Goal: Information Seeking & Learning: Learn about a topic

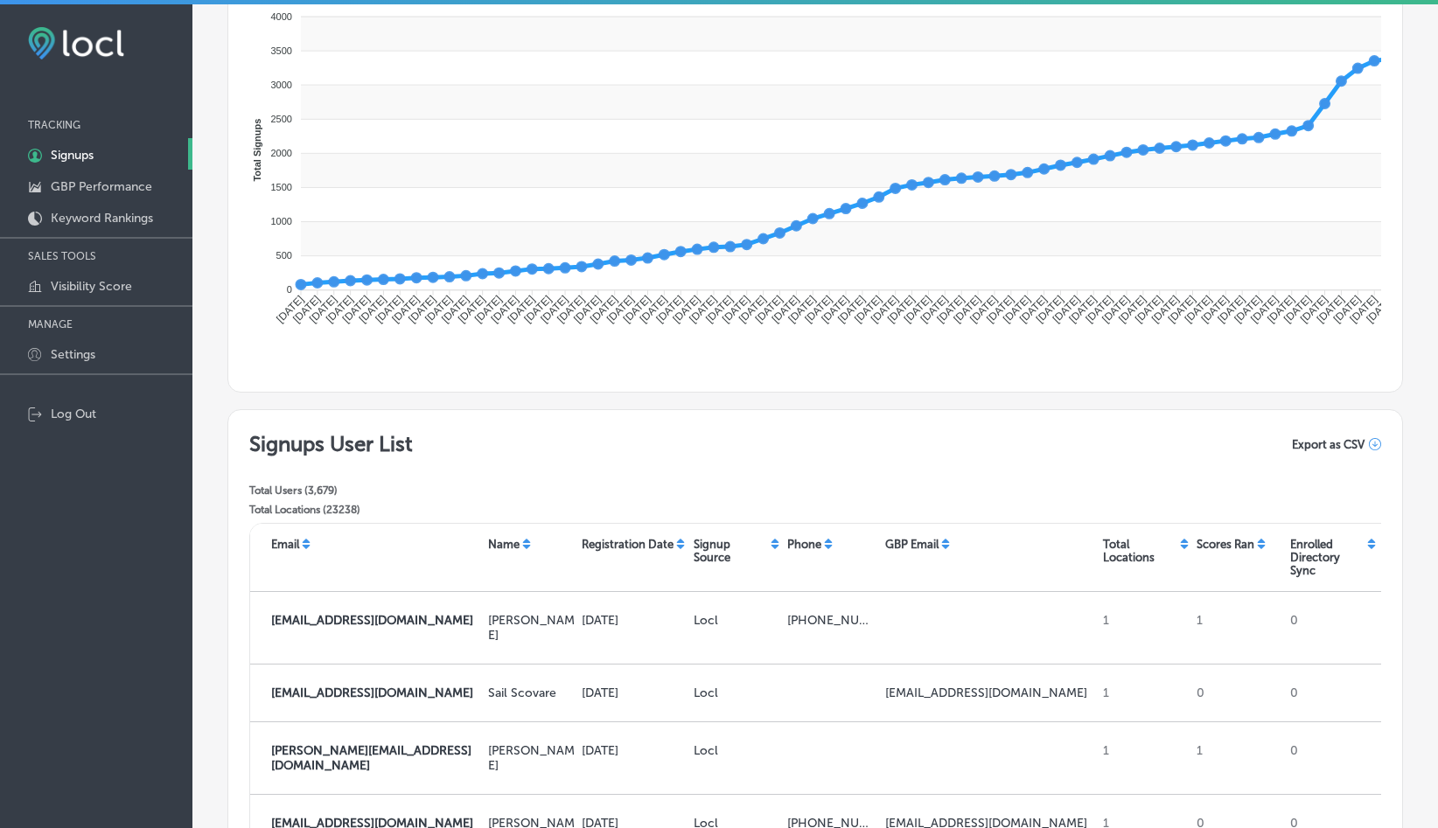
scroll to position [246, 0]
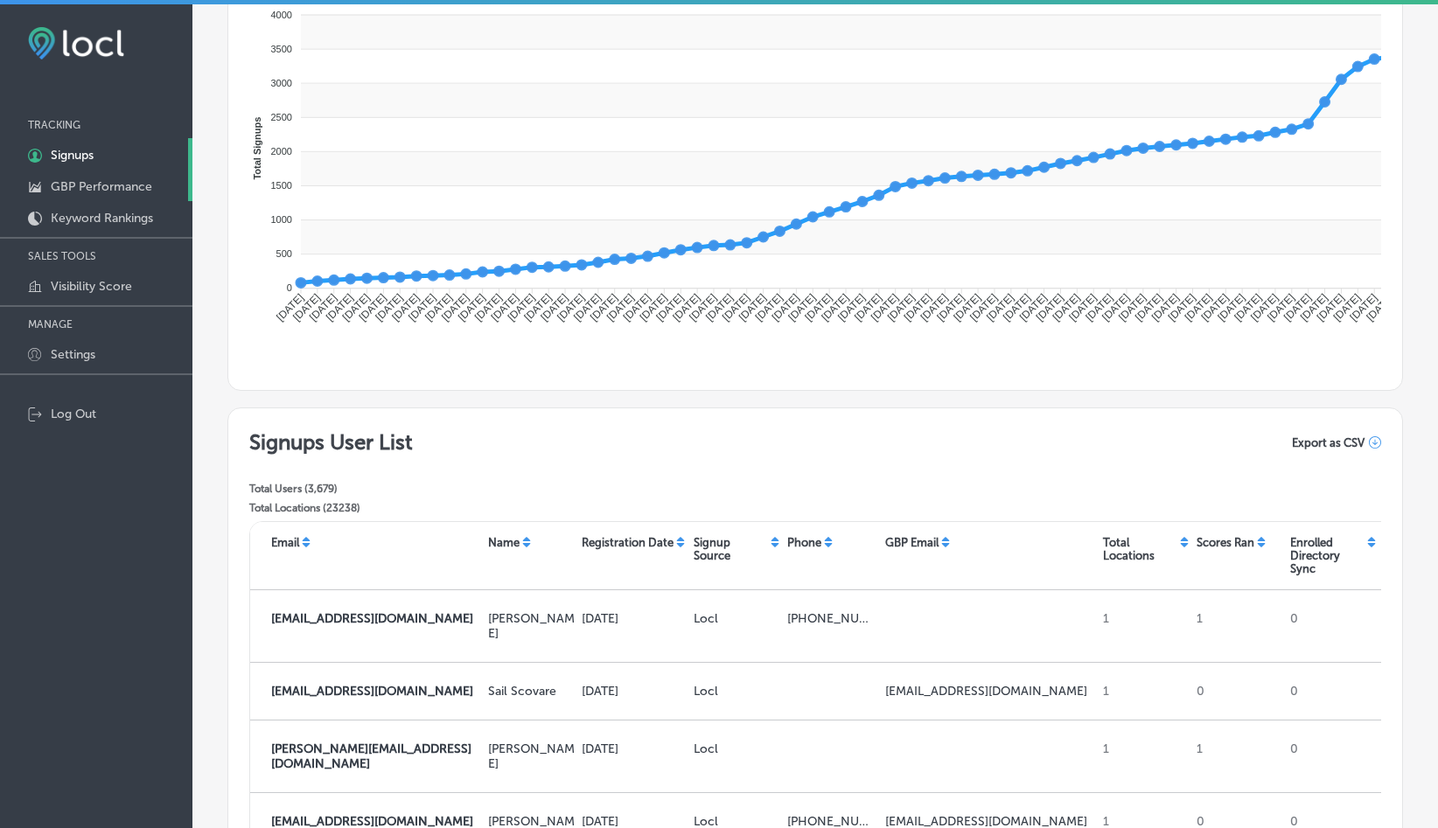
click at [126, 190] on p "GBP Performance" at bounding box center [101, 186] width 101 height 15
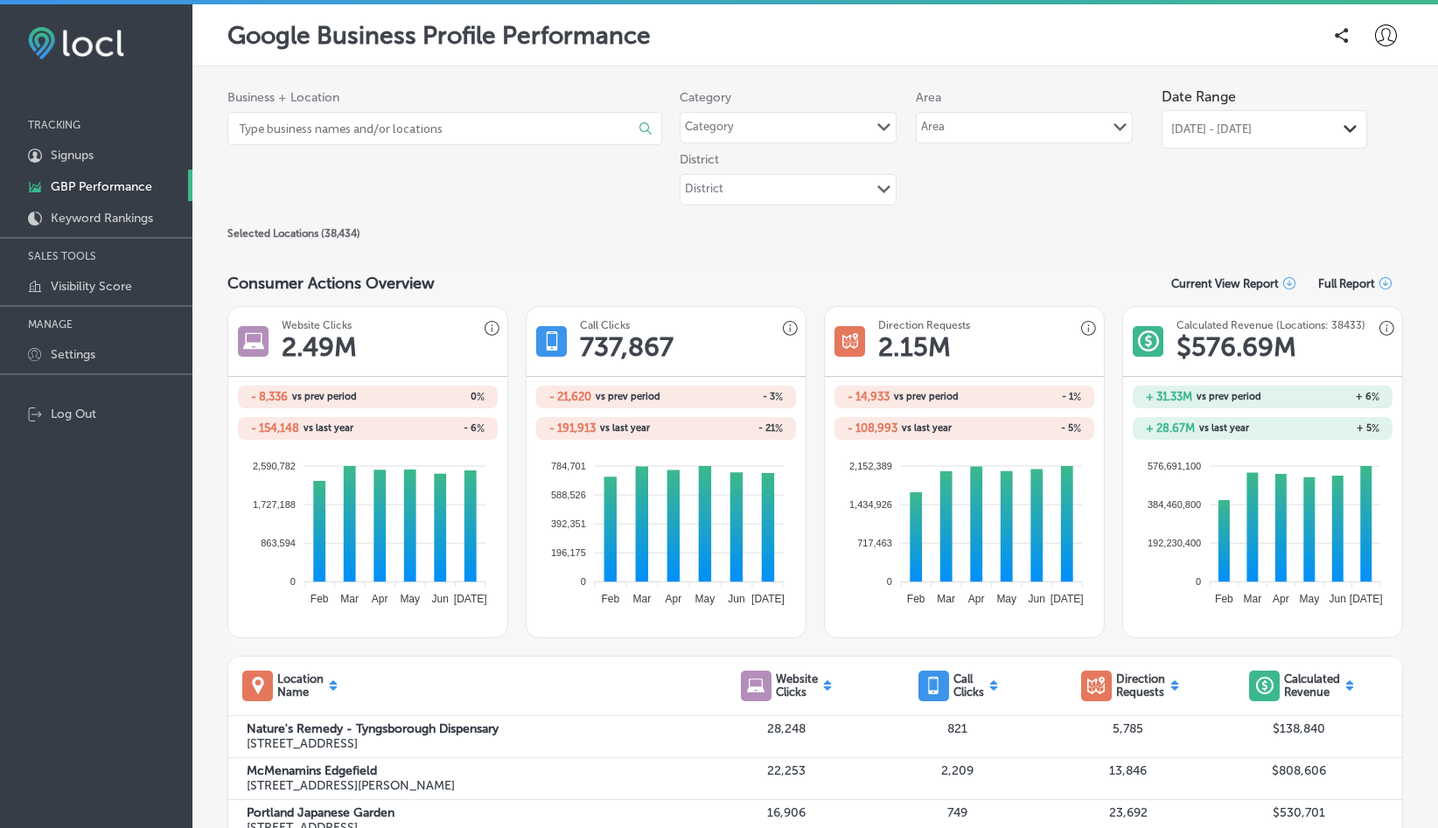
click at [1184, 136] on div "[DATE] - [DATE] Path Created with Sketch." at bounding box center [1265, 129] width 206 height 38
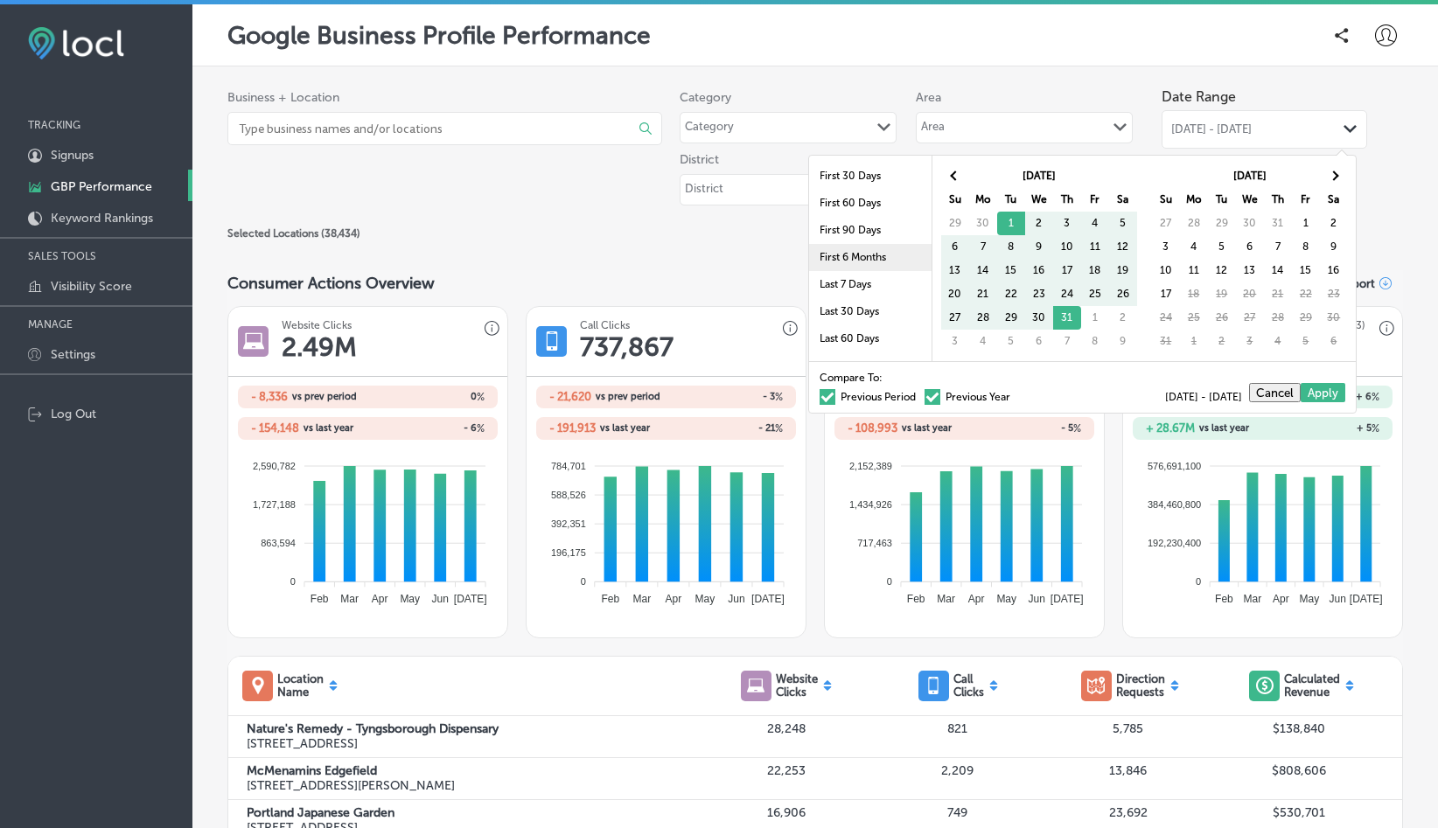
click at [876, 262] on li "First 6 Months" at bounding box center [870, 257] width 122 height 27
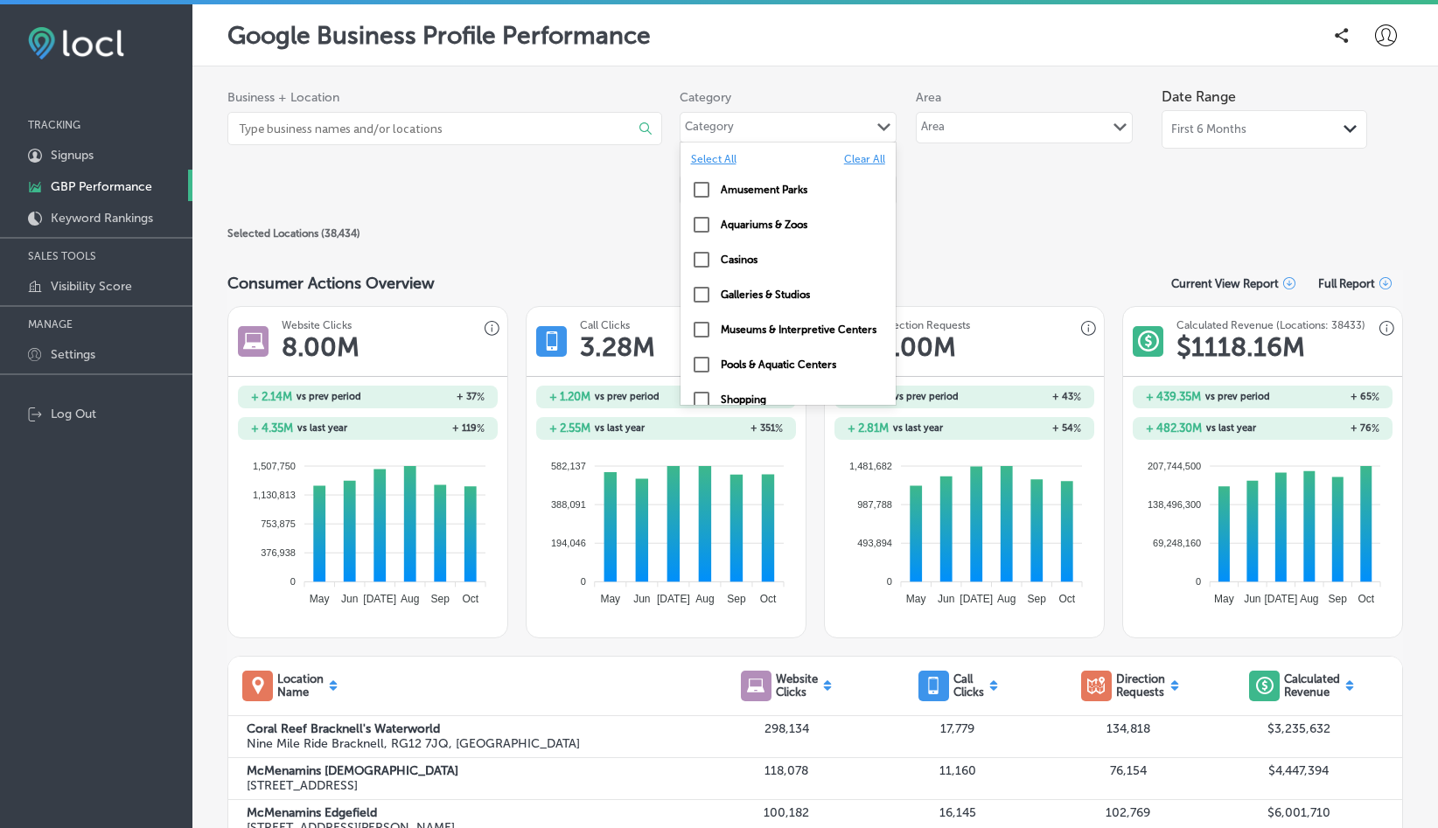
click at [715, 125] on div "Category" at bounding box center [709, 130] width 49 height 20
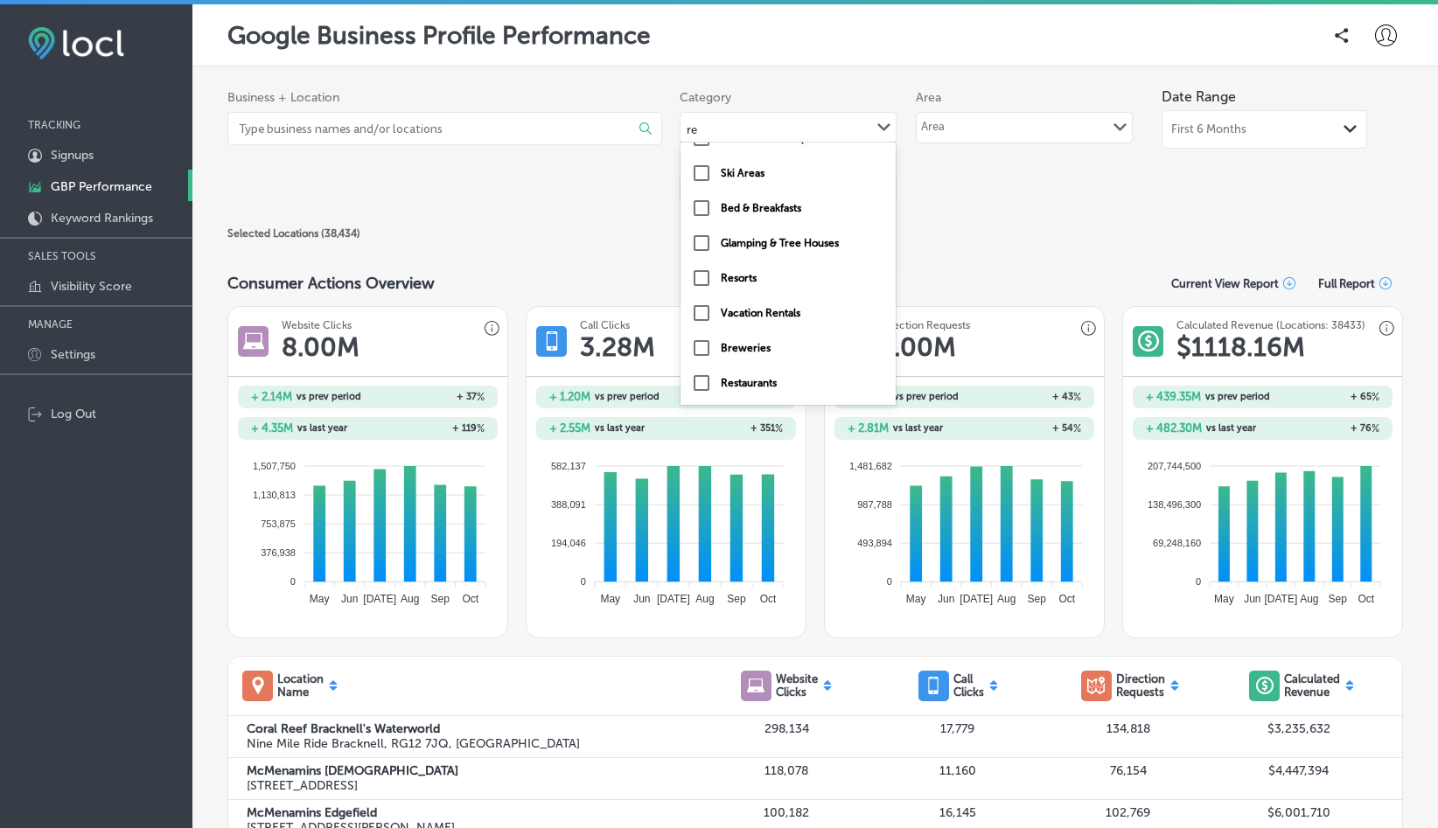
type input "res"
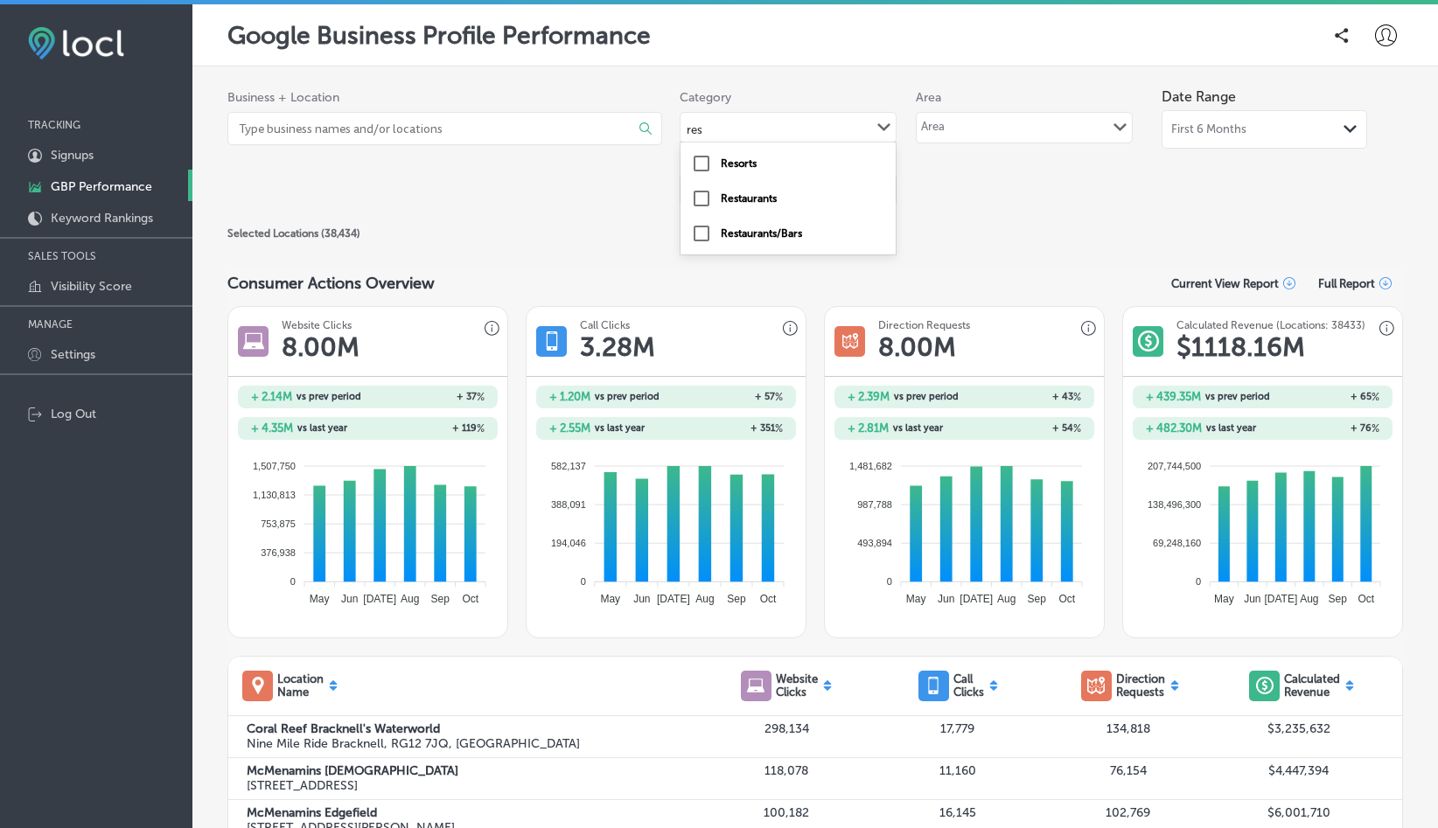
click at [701, 196] on input "checkbox" at bounding box center [701, 198] width 21 height 21
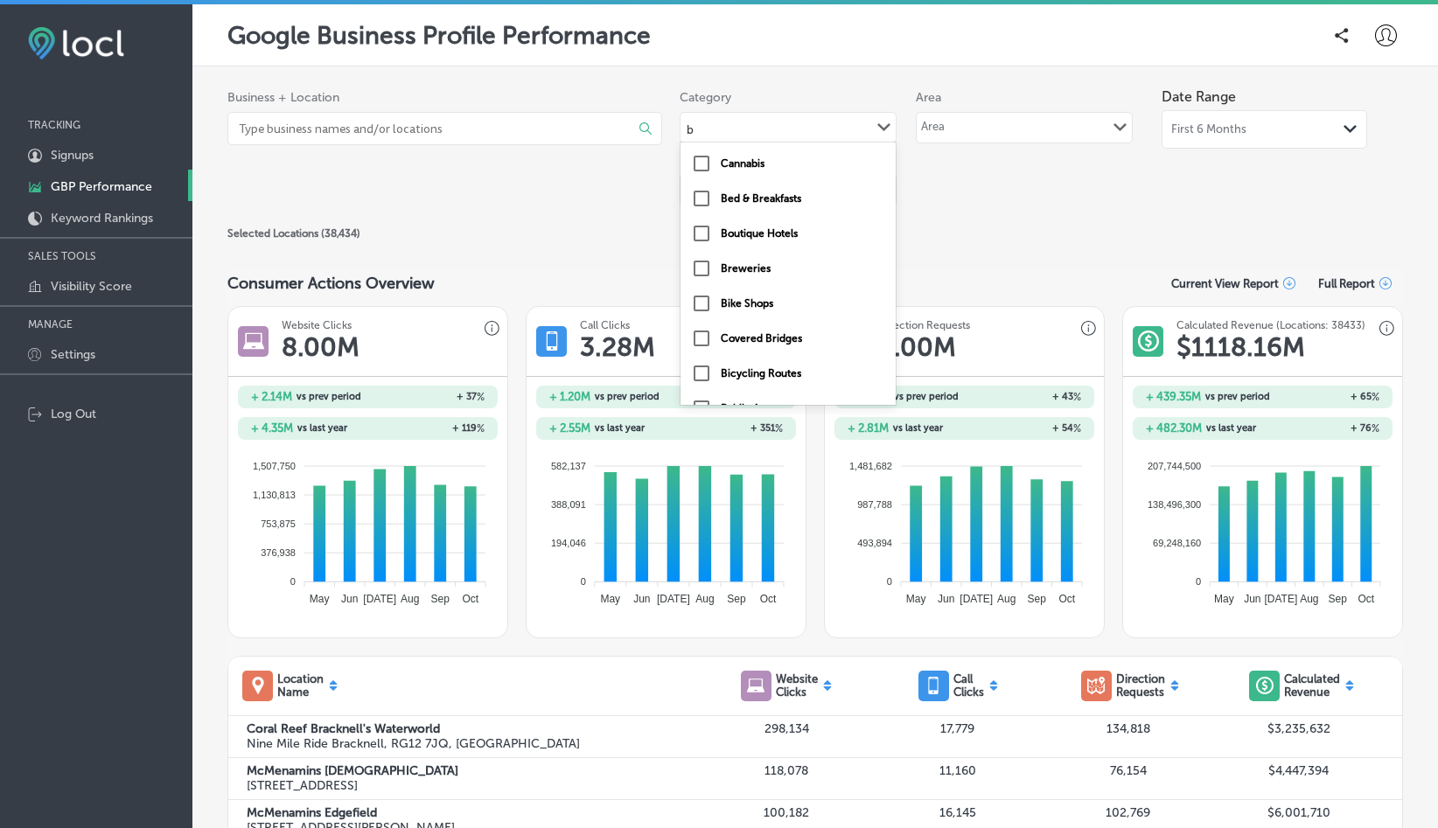
type input "ba"
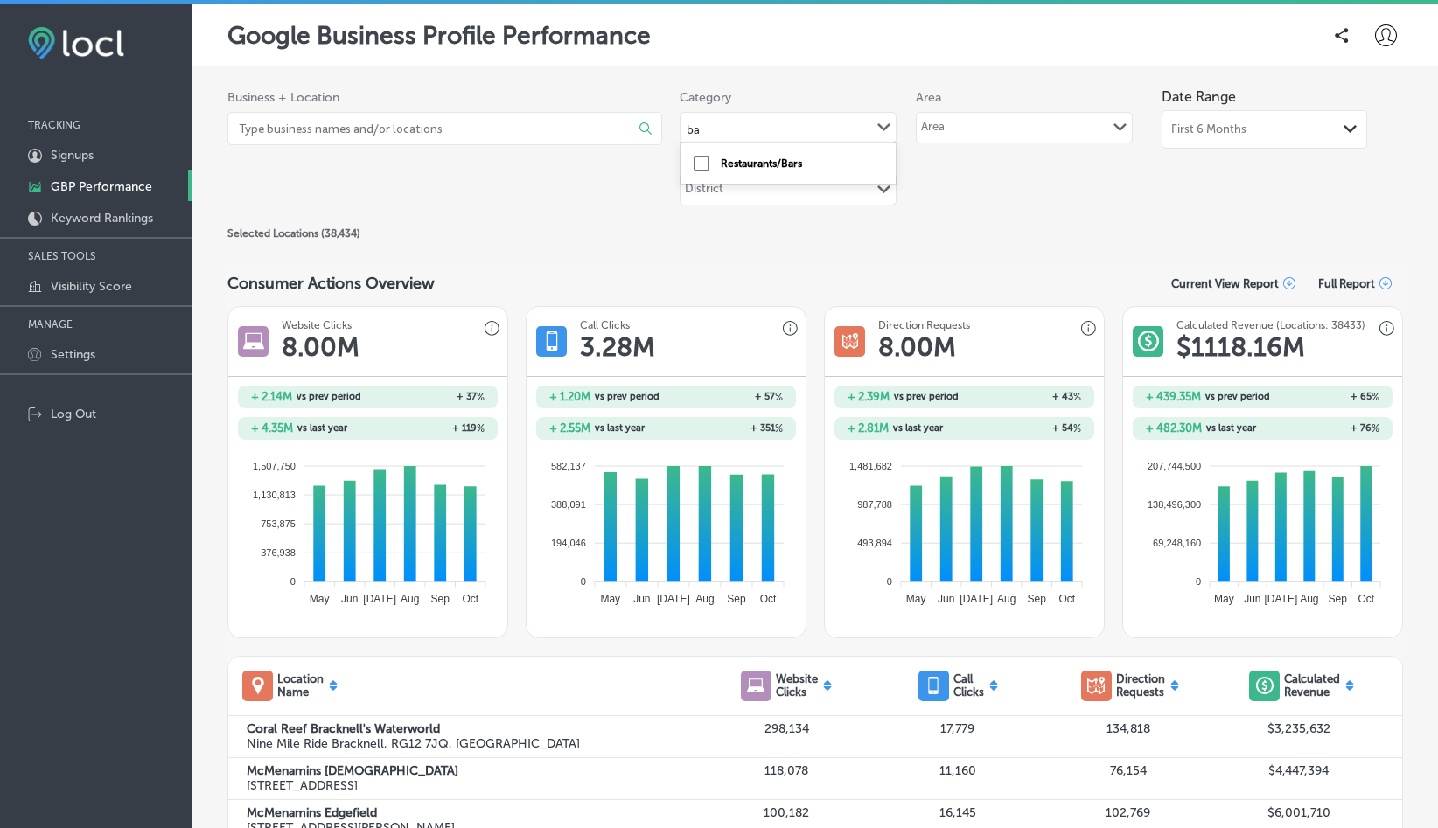
click at [699, 162] on input "checkbox" at bounding box center [701, 163] width 21 height 21
click at [932, 217] on div "Business + Location Select All Clear All 𝐃𝐫𝐞𝐚𝐦𝐳 𝐀𝐜𝐚𝐝𝐞𝐦𝐲 - 𝐏𝐓𝐄 𝐈𝐧𝐬𝐭𝐢𝐭𝐮𝐭𝐞 / 𝐒𝐭𝐮𝐝𝐲…" at bounding box center [815, 151] width 1176 height 143
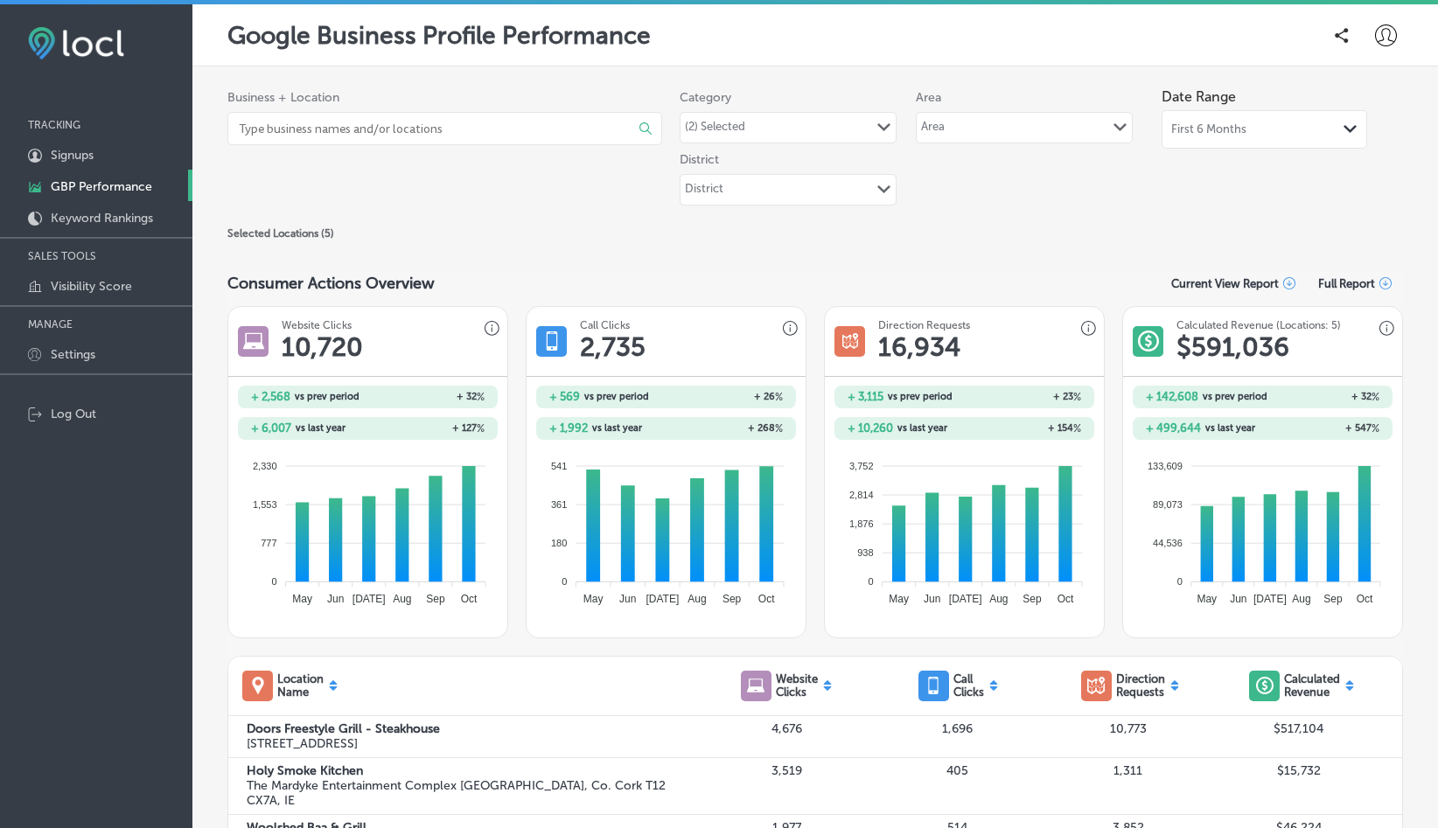
scroll to position [811, 0]
